Goal: Task Accomplishment & Management: Manage account settings

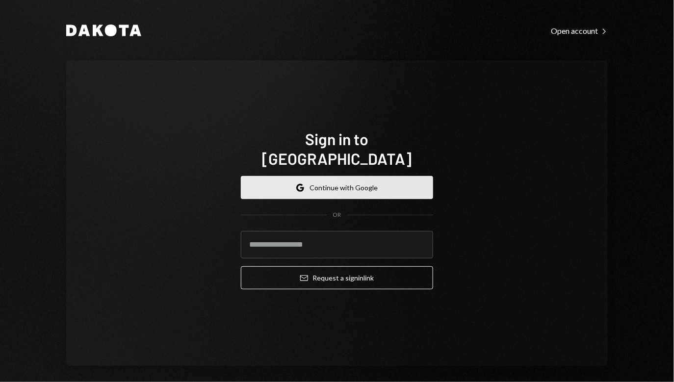
click at [346, 176] on button "Google Continue with Google" at bounding box center [337, 187] width 192 height 23
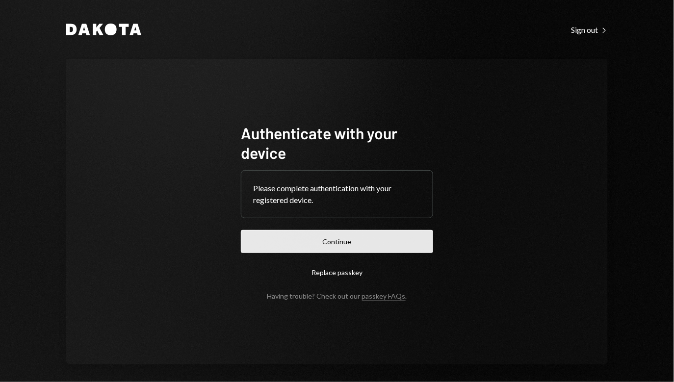
click at [291, 236] on button "Continue" at bounding box center [337, 241] width 192 height 23
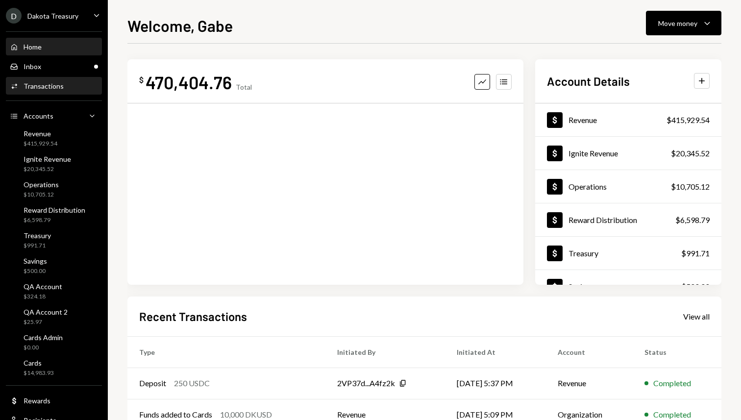
click at [52, 85] on div "Transactions" at bounding box center [44, 86] width 40 height 8
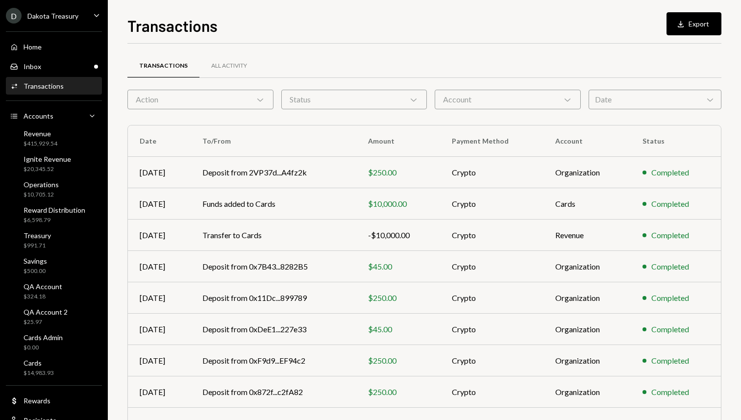
click at [219, 100] on div "Action Chevron Down" at bounding box center [200, 100] width 146 height 20
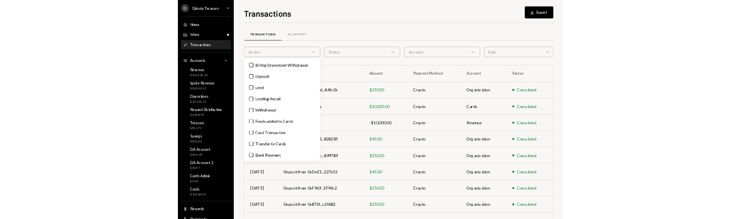
scroll to position [88, 0]
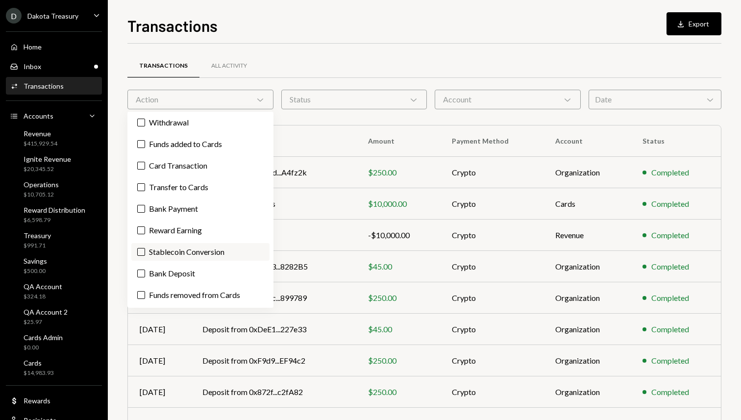
click at [202, 249] on label "Stablecoin Conversion" at bounding box center [200, 252] width 138 height 18
click at [145, 249] on button "Stablecoin Conversion" at bounding box center [141, 252] width 8 height 8
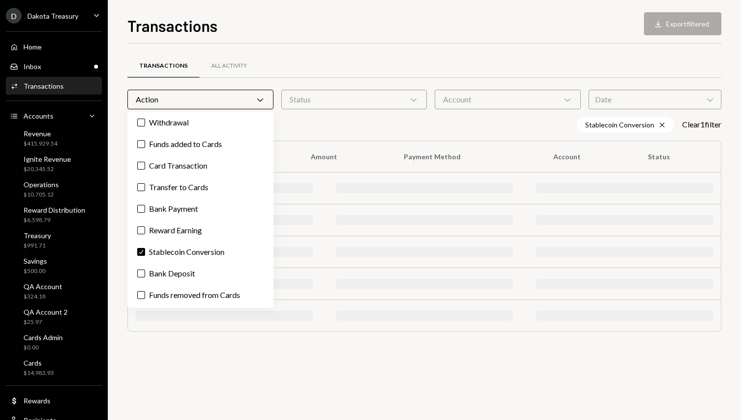
click at [376, 13] on div "Transactions Download Export filtered Transactions All Activity Action Chevron …" at bounding box center [424, 210] width 633 height 420
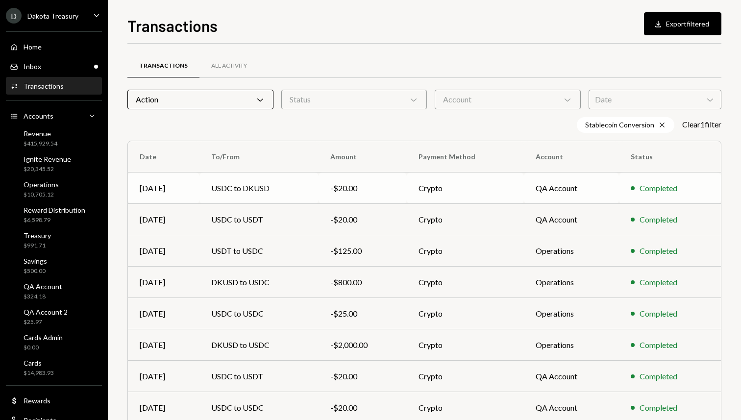
click at [265, 184] on td "USDC to DKUSD" at bounding box center [259, 188] width 119 height 31
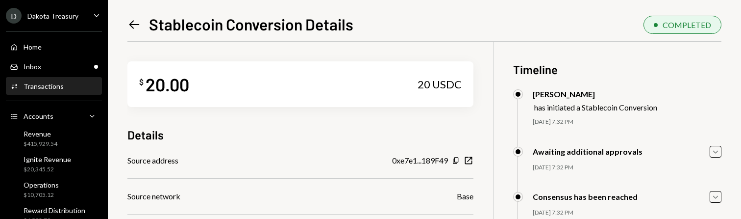
click at [329, 107] on div "$ 20.00 20 USDC" at bounding box center [300, 84] width 346 height 46
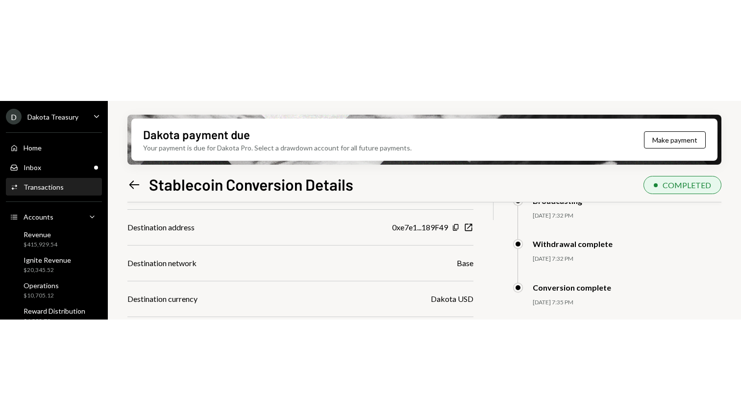
scroll to position [152, 0]
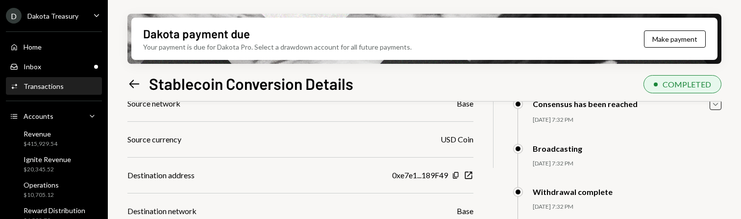
click at [298, 62] on div "Dakota payment due Your payment is due for Dakota Pro. Select a drawdown accoun…" at bounding box center [424, 39] width 594 height 50
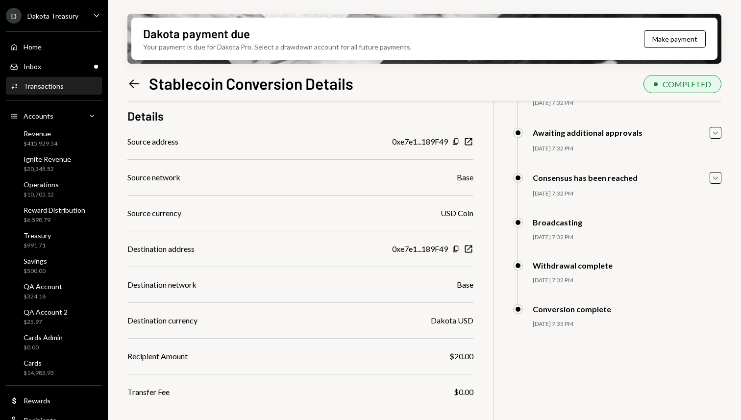
scroll to position [0, 0]
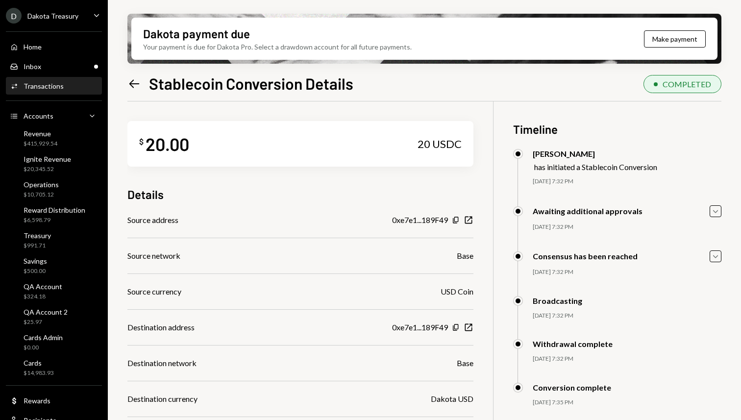
click at [132, 85] on icon "Left Arrow" at bounding box center [134, 84] width 14 height 14
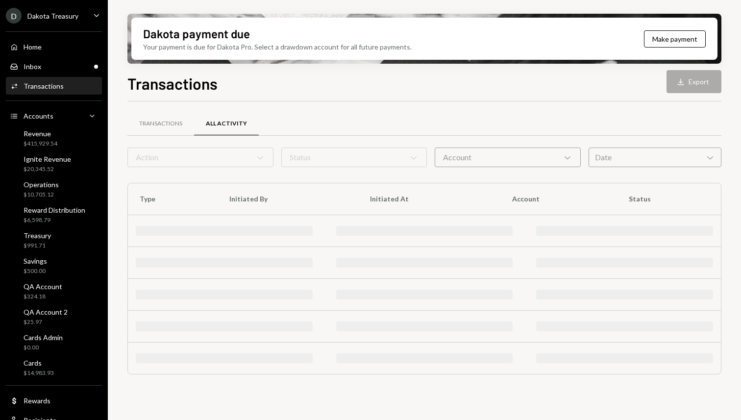
click at [284, 84] on div "Transactions Download Export" at bounding box center [424, 83] width 594 height 22
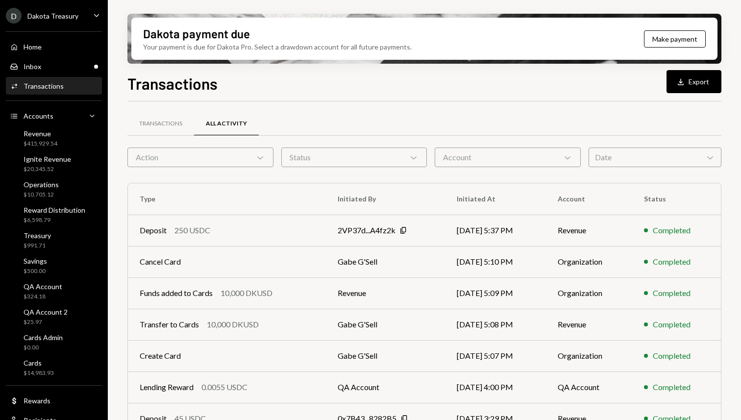
click at [153, 74] on h1 "Transactions" at bounding box center [172, 84] width 90 height 20
